Goal: Information Seeking & Learning: Learn about a topic

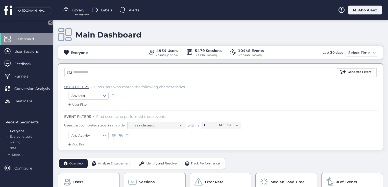
click at [351, 9] on div "M. Abo Aleez" at bounding box center [365, 10] width 33 height 9
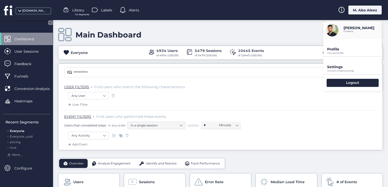
click at [343, 49] on p "Profile" at bounding box center [354, 49] width 55 height 5
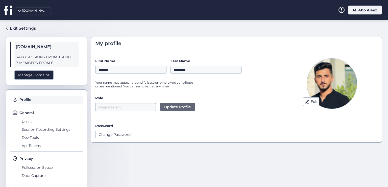
drag, startPoint x: 269, startPoint y: 80, endPoint x: 292, endPoint y: 84, distance: 24.1
drag, startPoint x: 292, startPoint y: 84, endPoint x: 241, endPoint y: 88, distance: 51.8
click at [241, 88] on div "First Name ******* Last Name ********* Your name may appear around fullsession …" at bounding box center [186, 74] width 183 height 33
click at [26, 122] on span "Users" at bounding box center [51, 121] width 62 height 8
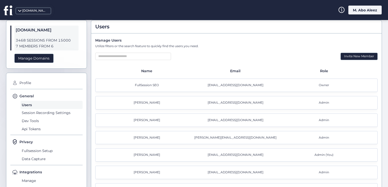
scroll to position [34, 0]
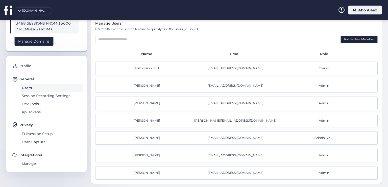
click at [319, 68] on span "Owner" at bounding box center [324, 68] width 10 height 5
click at [319, 84] on span "Admin" at bounding box center [324, 85] width 10 height 5
click at [229, 104] on div "majd@fullsession.io" at bounding box center [236, 103] width 89 height 5
click at [325, 137] on span "Admin (You)" at bounding box center [324, 137] width 19 height 5
click at [320, 153] on span "Admin" at bounding box center [324, 155] width 10 height 5
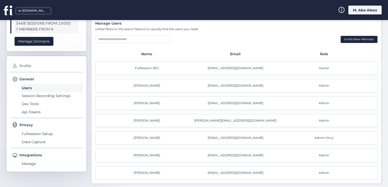
click at [321, 171] on span "Admin" at bounding box center [324, 172] width 10 height 5
click at [316, 158] on div "muthana abo aleez muthana@fullsession.io Admin" at bounding box center [236, 154] width 283 height 13
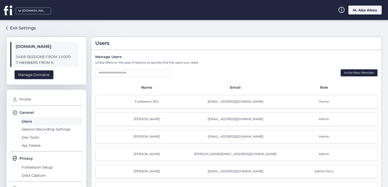
scroll to position [0, 0]
click at [28, 98] on span "Profile" at bounding box center [50, 100] width 64 height 8
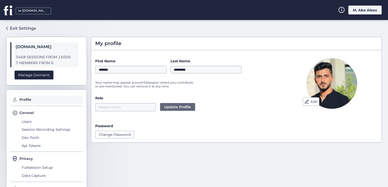
click at [17, 22] on div "Exit Settings fullsession.io 3468 SESSIONS FROM 15000 7 MEMBERS FROM 6 Manage D…" at bounding box center [194, 103] width 388 height 167
click at [19, 28] on div "Exit Settings" at bounding box center [23, 28] width 26 height 6
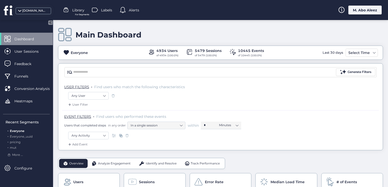
click at [126, 134] on span at bounding box center [127, 135] width 5 height 5
click at [99, 99] on nz-select-item "Any User" at bounding box center [89, 96] width 34 height 8
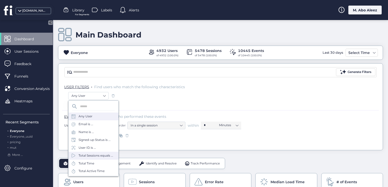
click at [90, 154] on div "Total Sessions equals ..." at bounding box center [96, 155] width 35 height 5
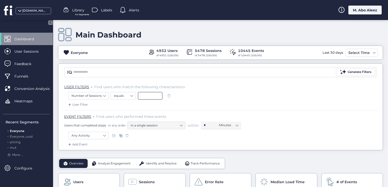
click at [145, 95] on input at bounding box center [150, 96] width 25 height 8
type input "*"
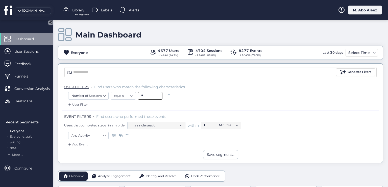
type input "*"
drag, startPoint x: 130, startPoint y: 82, endPoint x: 165, endPoint y: 82, distance: 35.1
click at [169, 95] on span at bounding box center [169, 95] width 5 height 5
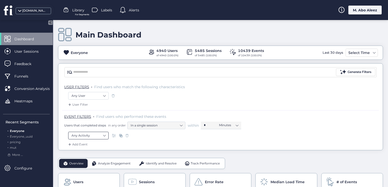
click at [103, 134] on nz-select-item "Any Activity" at bounding box center [89, 135] width 34 height 8
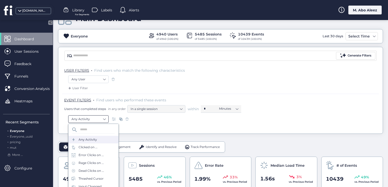
scroll to position [25, 0]
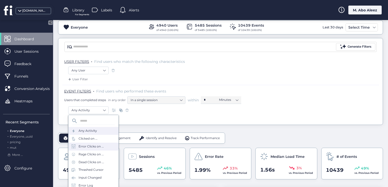
click at [103, 144] on div "Error Clicks on ..." at bounding box center [94, 146] width 50 height 8
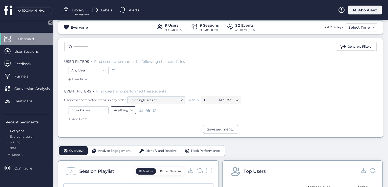
click at [126, 109] on nz-select-item "Anything" at bounding box center [123, 110] width 19 height 8
click at [123, 137] on div "Text" at bounding box center [123, 139] width 19 height 4
click at [176, 109] on input "text" at bounding box center [196, 110] width 63 height 8
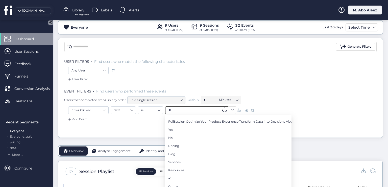
type input "*"
type input "***"
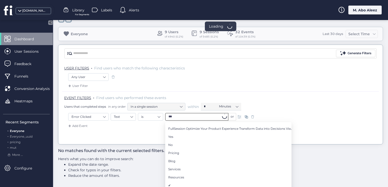
scroll to position [18, 0]
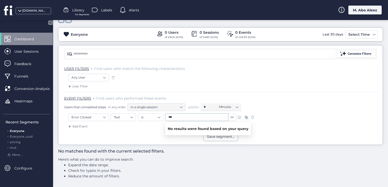
click at [255, 116] on span at bounding box center [252, 117] width 5 height 5
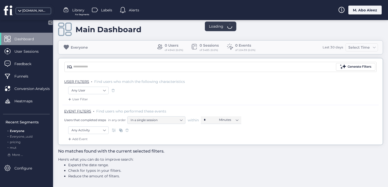
click at [102, 136] on div "Add Event" at bounding box center [220, 140] width 317 height 8
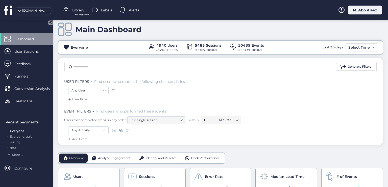
scroll to position [18, 0]
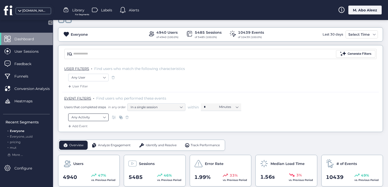
click at [102, 114] on nz-select-item "Any Activity" at bounding box center [89, 117] width 34 height 8
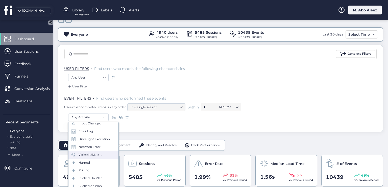
scroll to position [51, 0]
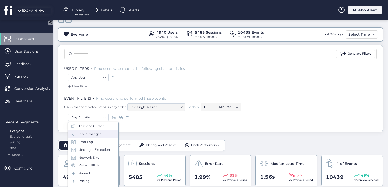
click at [88, 137] on div "Input Changed" at bounding box center [94, 134] width 50 height 8
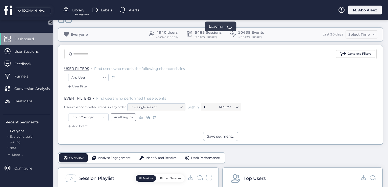
click at [127, 117] on nz-select-item "Anything" at bounding box center [123, 117] width 19 height 8
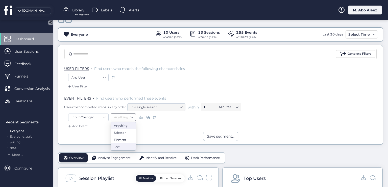
click at [122, 146] on div "Text" at bounding box center [123, 146] width 19 height 4
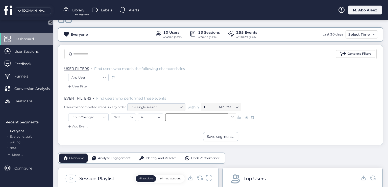
click at [174, 117] on input "text" at bounding box center [196, 117] width 63 height 8
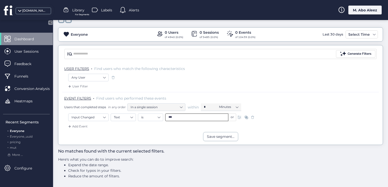
type input "***"
click at [252, 117] on span at bounding box center [252, 117] width 5 height 5
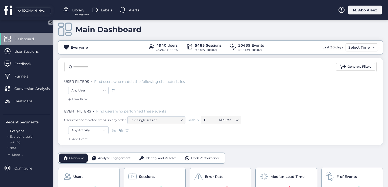
scroll to position [18, 0]
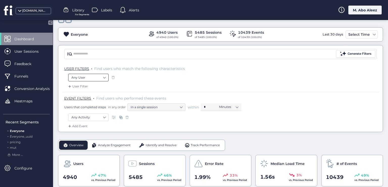
click at [99, 75] on nz-select-item "Any User" at bounding box center [89, 78] width 34 height 8
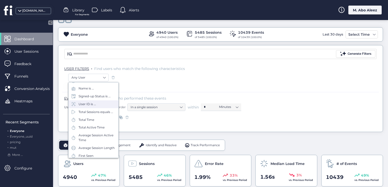
scroll to position [51, 0]
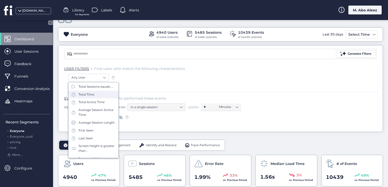
click at [89, 97] on div "Total Time" at bounding box center [87, 94] width 16 height 5
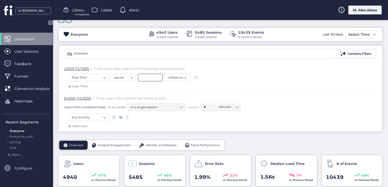
click at [147, 75] on input at bounding box center [150, 78] width 25 height 8
type input "*****"
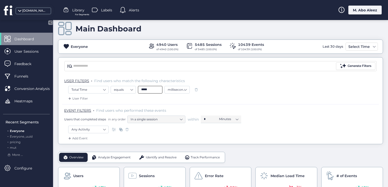
scroll to position [0, 0]
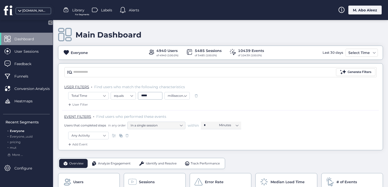
click at [196, 93] on span at bounding box center [196, 95] width 5 height 5
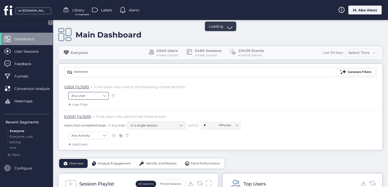
click at [89, 95] on nz-select-item "Any User" at bounding box center [89, 96] width 34 height 8
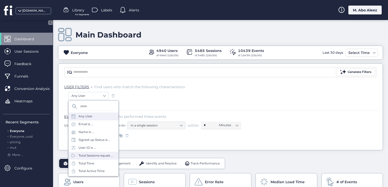
click at [94, 154] on div "Total Sessions equals ..." at bounding box center [96, 155] width 35 height 5
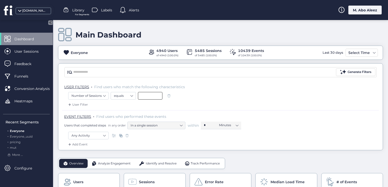
click at [142, 95] on input at bounding box center [150, 96] width 25 height 8
type input "****"
drag, startPoint x: 133, startPoint y: 82, endPoint x: 167, endPoint y: 85, distance: 33.5
click at [167, 85] on div "USER FILTERS . Find users who match the following characteristics" at bounding box center [220, 86] width 317 height 11
click at [148, 95] on input "****" at bounding box center [150, 96] width 25 height 8
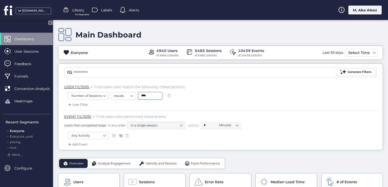
click at [152, 104] on div "User Filter" at bounding box center [220, 106] width 317 height 8
drag, startPoint x: 149, startPoint y: 93, endPoint x: 127, endPoint y: 96, distance: 21.7
click at [127, 96] on div "equals ****" at bounding box center [139, 96] width 56 height 8
click at [29, 80] on div "Funnels" at bounding box center [26, 76] width 53 height 12
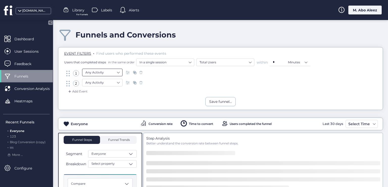
click at [118, 73] on nz-select-item "Any Activity" at bounding box center [102, 73] width 34 height 8
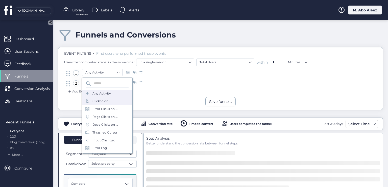
click at [107, 101] on div "Clicked on ..." at bounding box center [102, 101] width 19 height 5
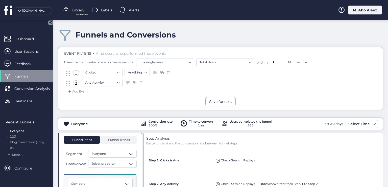
scroll to position [25, 0]
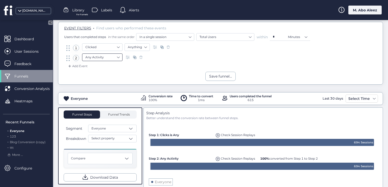
click at [120, 56] on nz-select-top-control "Any Activity" at bounding box center [102, 57] width 40 height 8
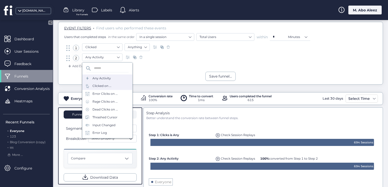
click at [102, 88] on div "Clicked on ..." at bounding box center [107, 86] width 50 height 8
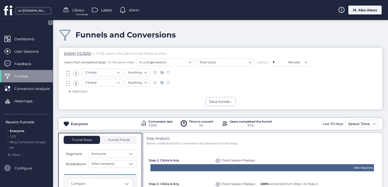
click at [29, 76] on span "Funnels" at bounding box center [24, 76] width 21 height 6
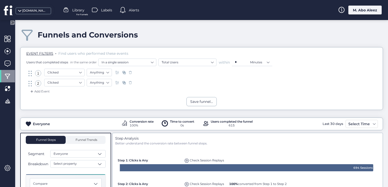
scroll to position [76, 0]
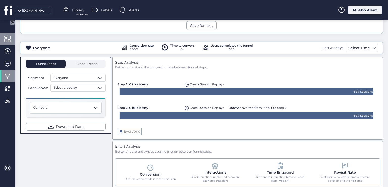
click at [12, 38] on div at bounding box center [7, 39] width 15 height 12
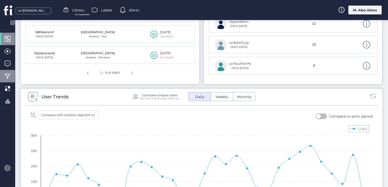
scroll to position [303, 0]
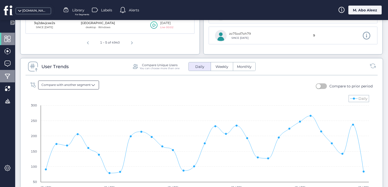
click at [66, 86] on span "Compare with another segment" at bounding box center [65, 84] width 49 height 5
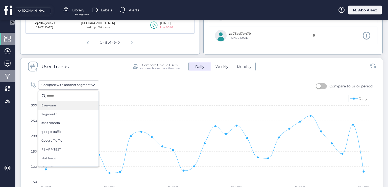
click at [68, 103] on div "Everyone" at bounding box center [68, 105] width 54 height 5
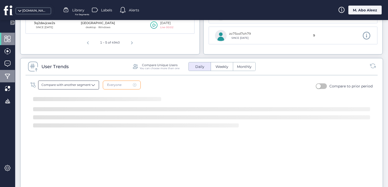
click at [71, 87] on div "Compare with another segment" at bounding box center [68, 84] width 61 height 9
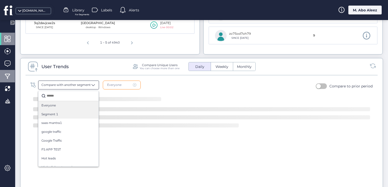
click at [71, 112] on div "Segment 1" at bounding box center [68, 114] width 54 height 5
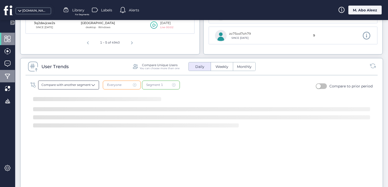
click at [76, 82] on span "Compare with another segment" at bounding box center [65, 84] width 49 height 5
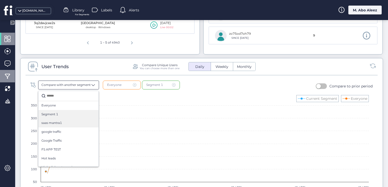
click at [74, 121] on div "saas mantra1" at bounding box center [68, 122] width 54 height 5
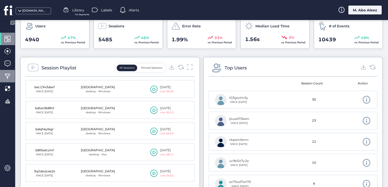
scroll to position [101, 0]
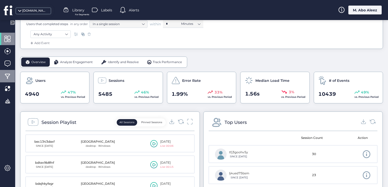
click at [78, 65] on div "Analyze Engagement" at bounding box center [73, 61] width 47 height 9
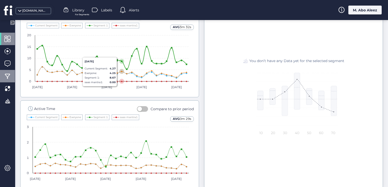
scroll to position [333, 0]
